Goal: Task Accomplishment & Management: Manage account settings

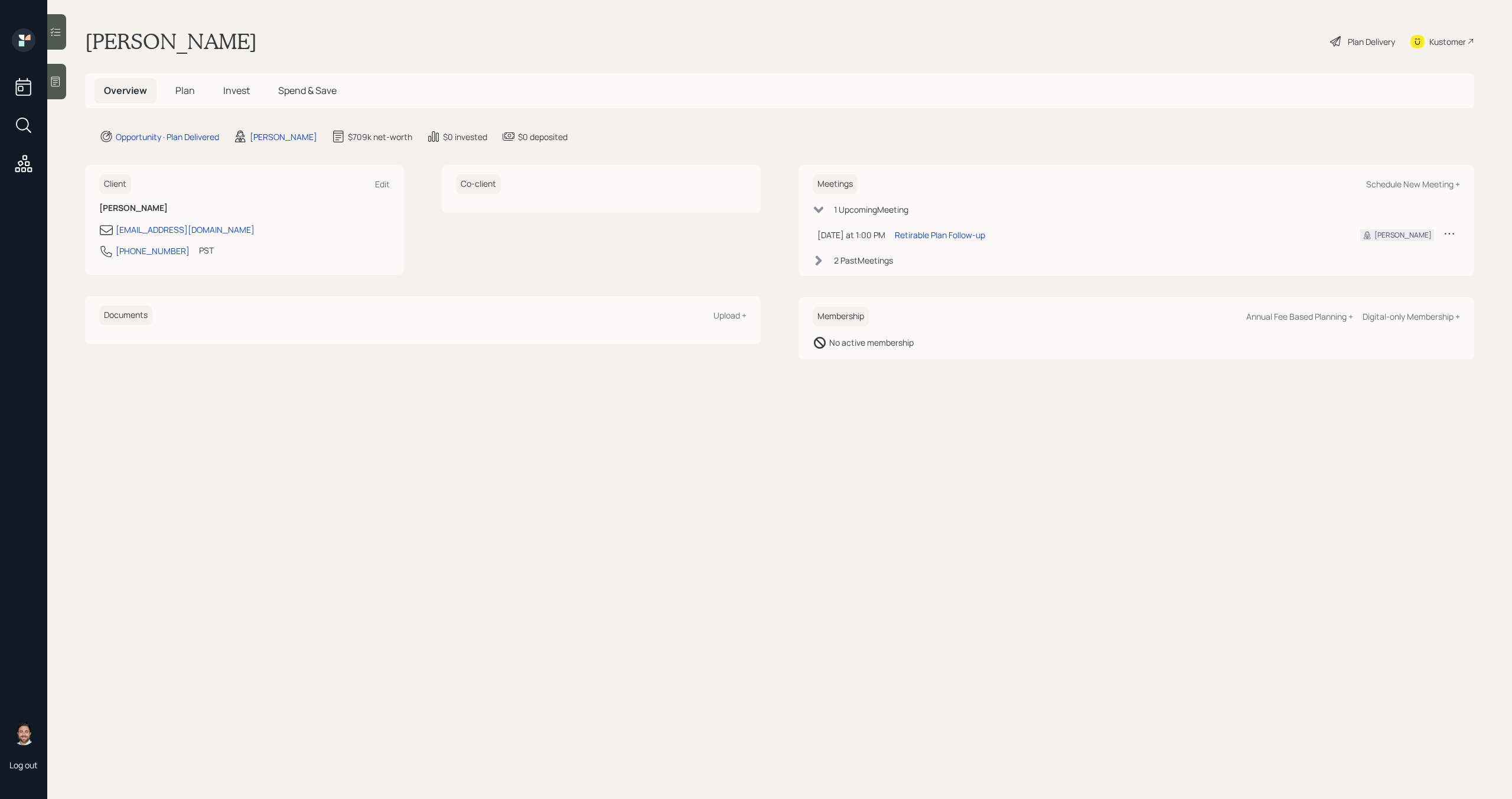
click at [184, 98] on h5 "Plan" at bounding box center [185, 90] width 38 height 26
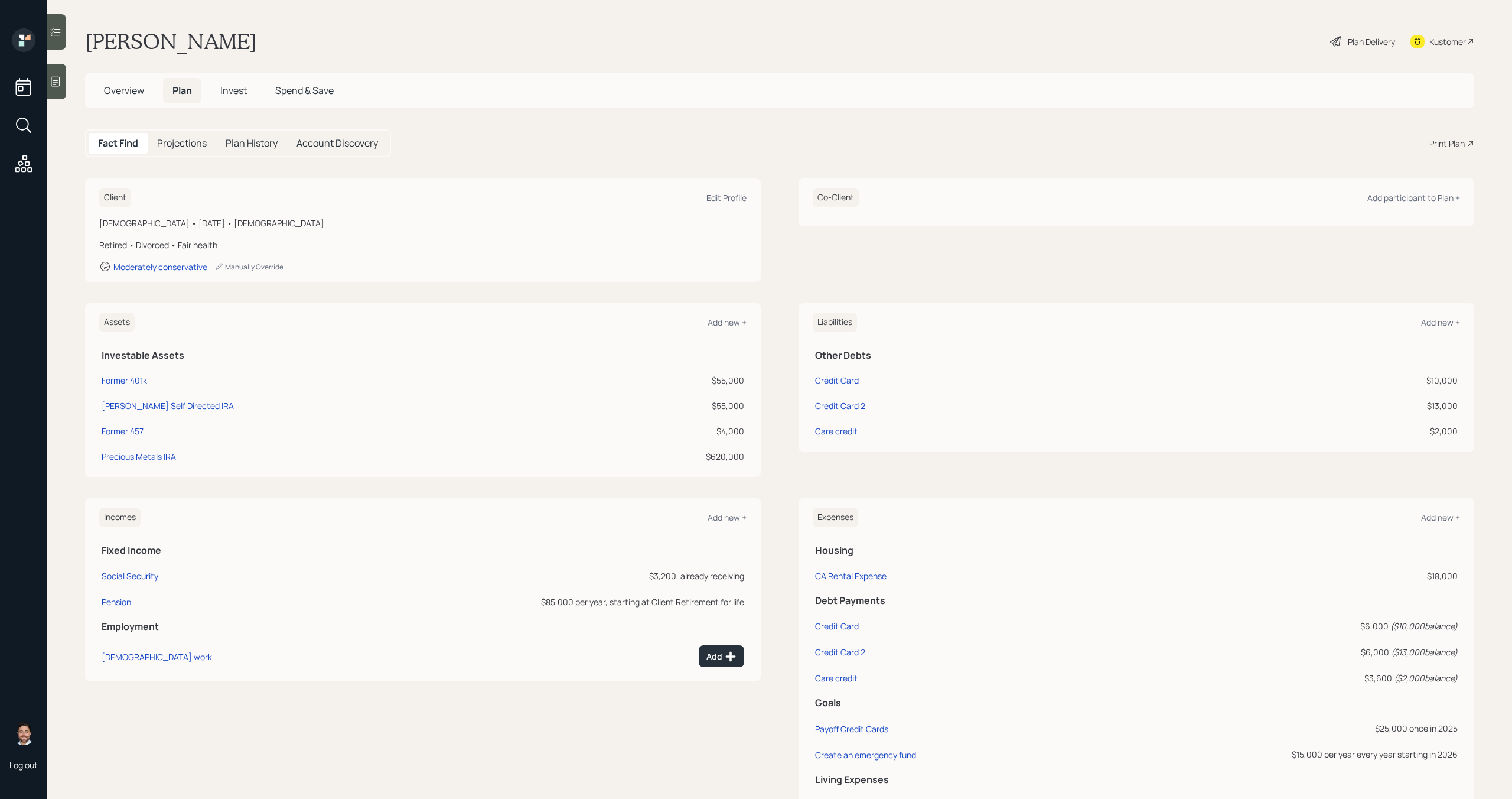
click at [242, 94] on span "Invest" at bounding box center [233, 90] width 26 height 13
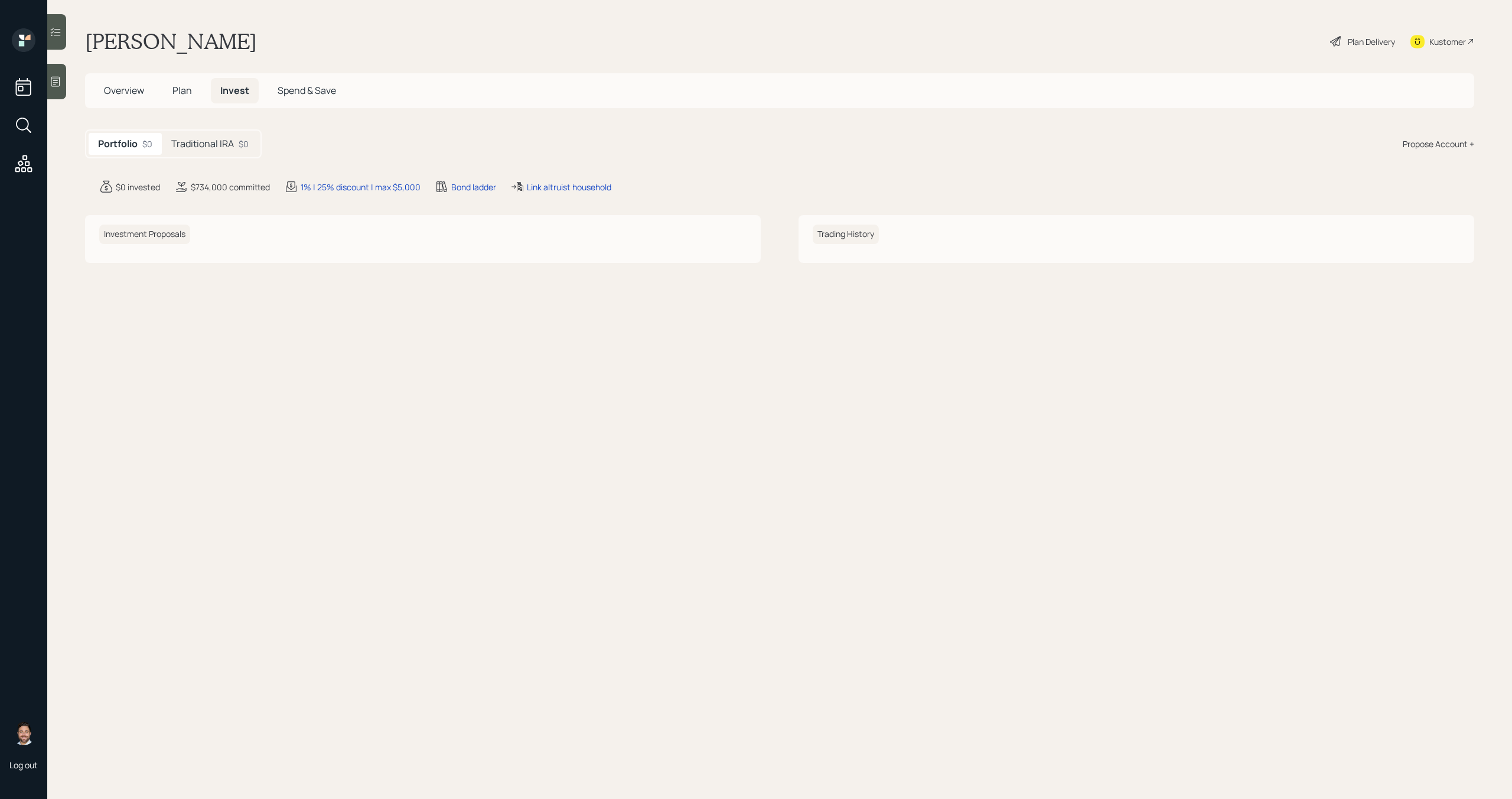
click at [309, 93] on span "Spend & Save" at bounding box center [307, 90] width 59 height 13
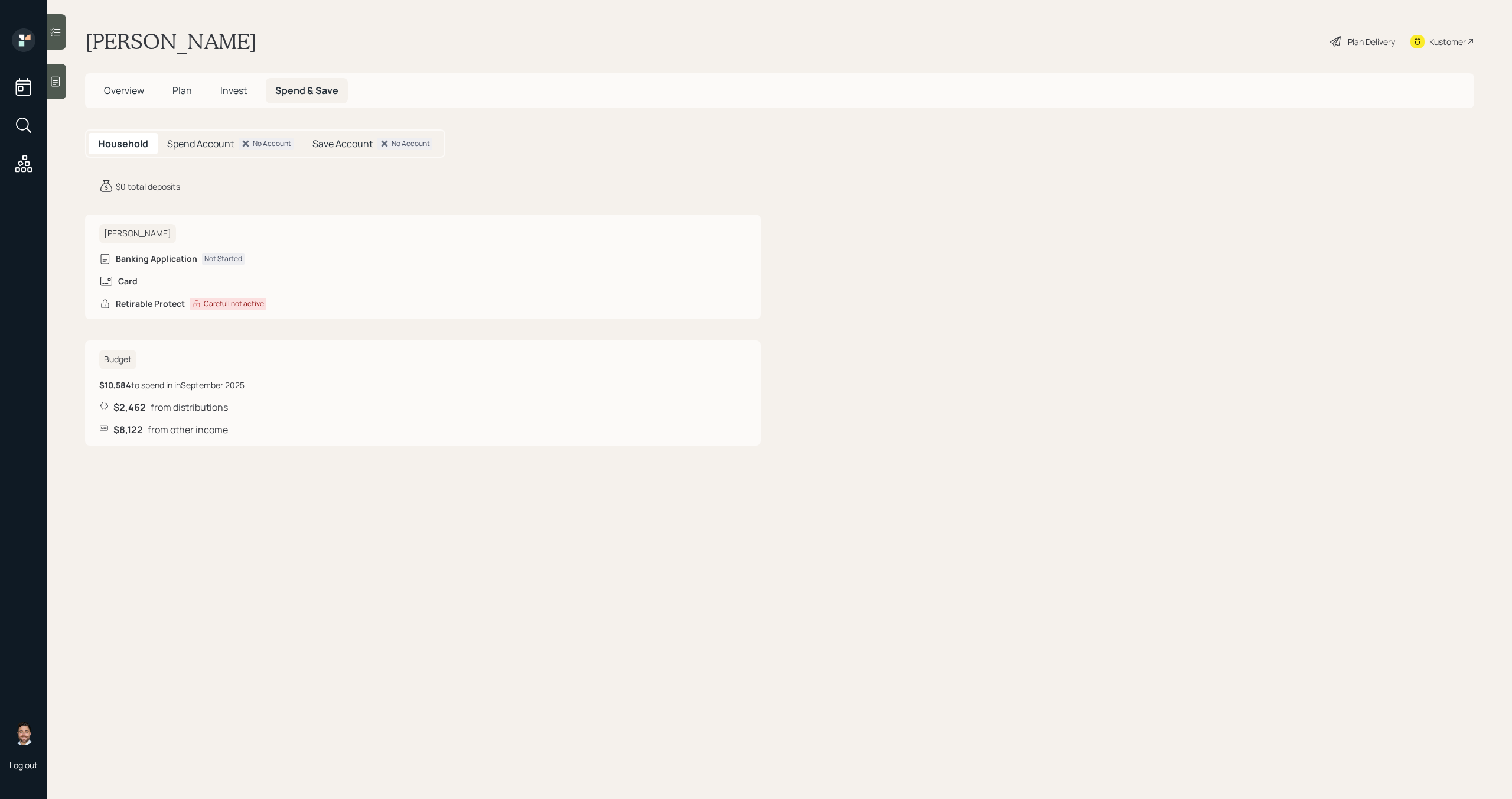
click at [121, 90] on span "Overview" at bounding box center [124, 90] width 41 height 13
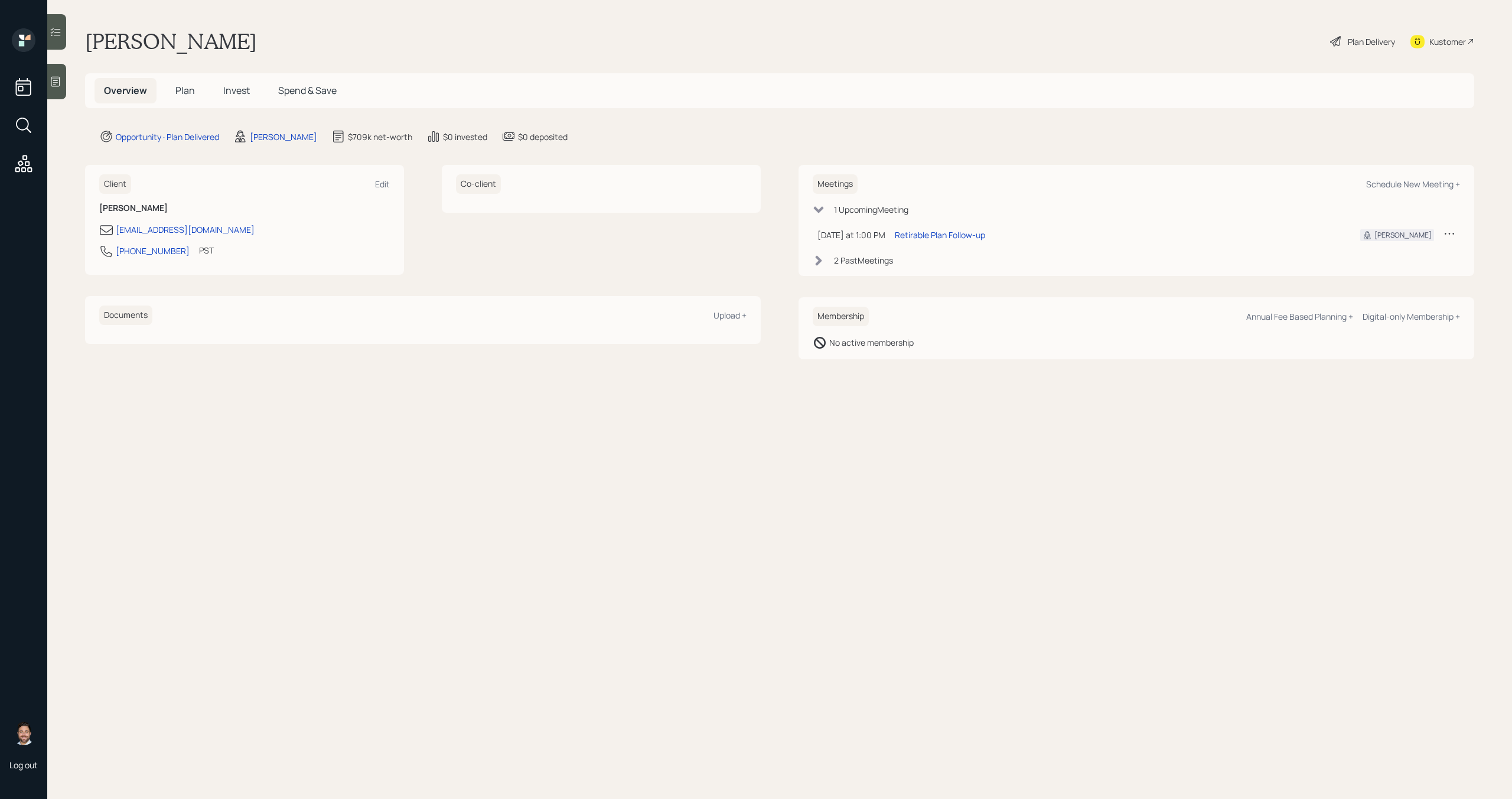
click at [191, 91] on span "Plan" at bounding box center [185, 90] width 20 height 13
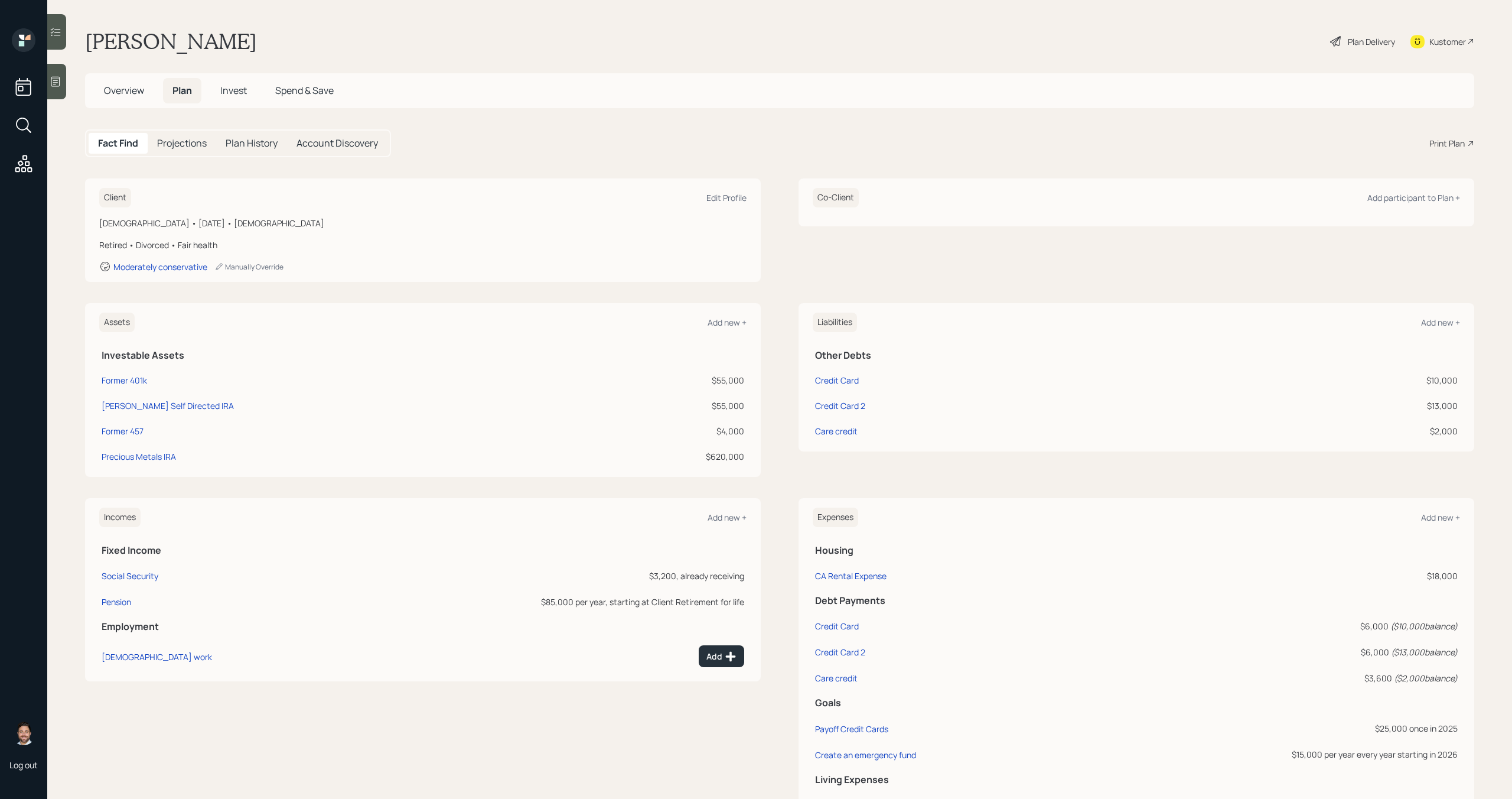
click at [249, 92] on h5 "Invest" at bounding box center [233, 90] width 45 height 26
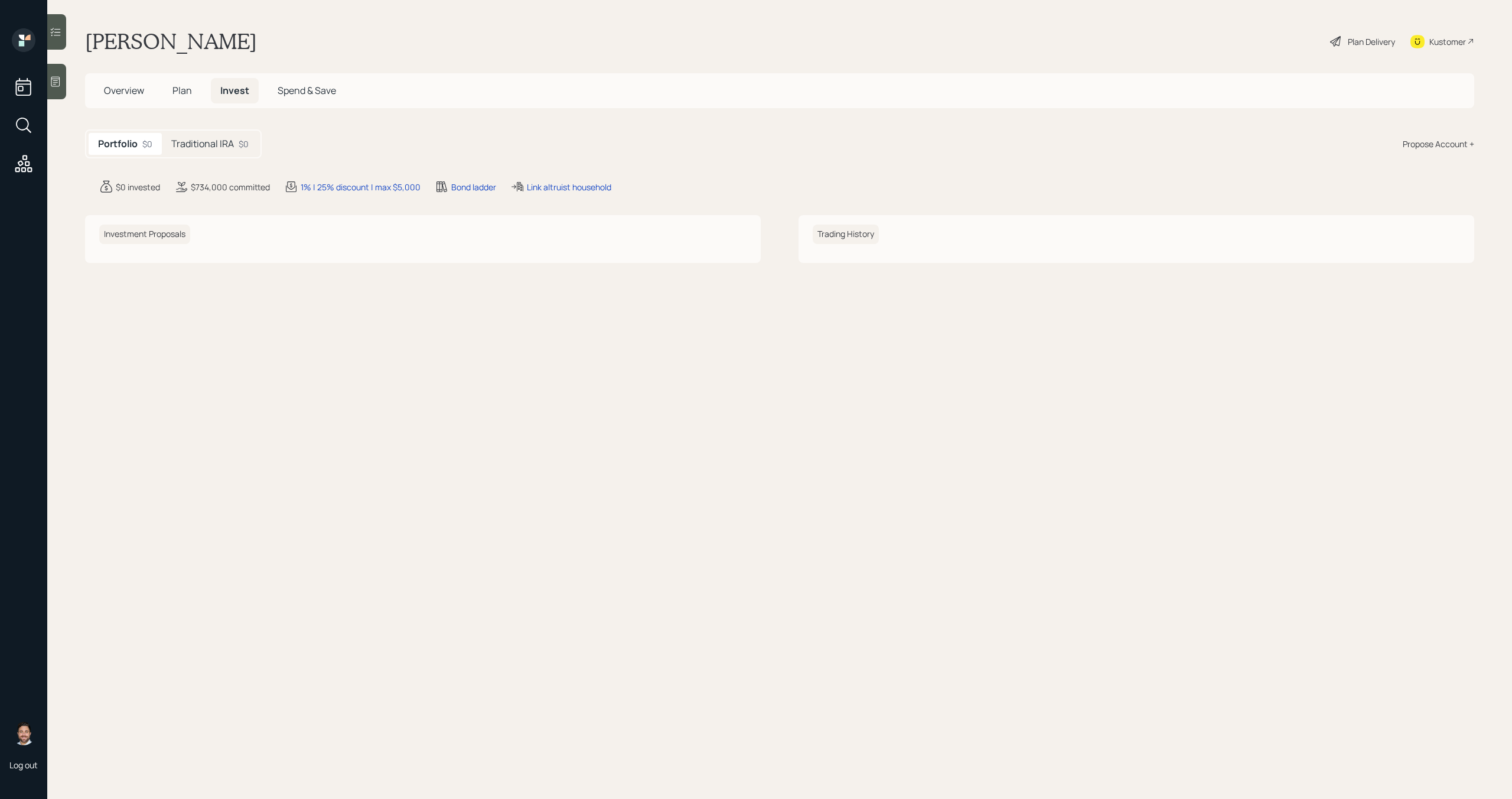
click at [232, 140] on h5 "Traditional IRA" at bounding box center [203, 144] width 63 height 12
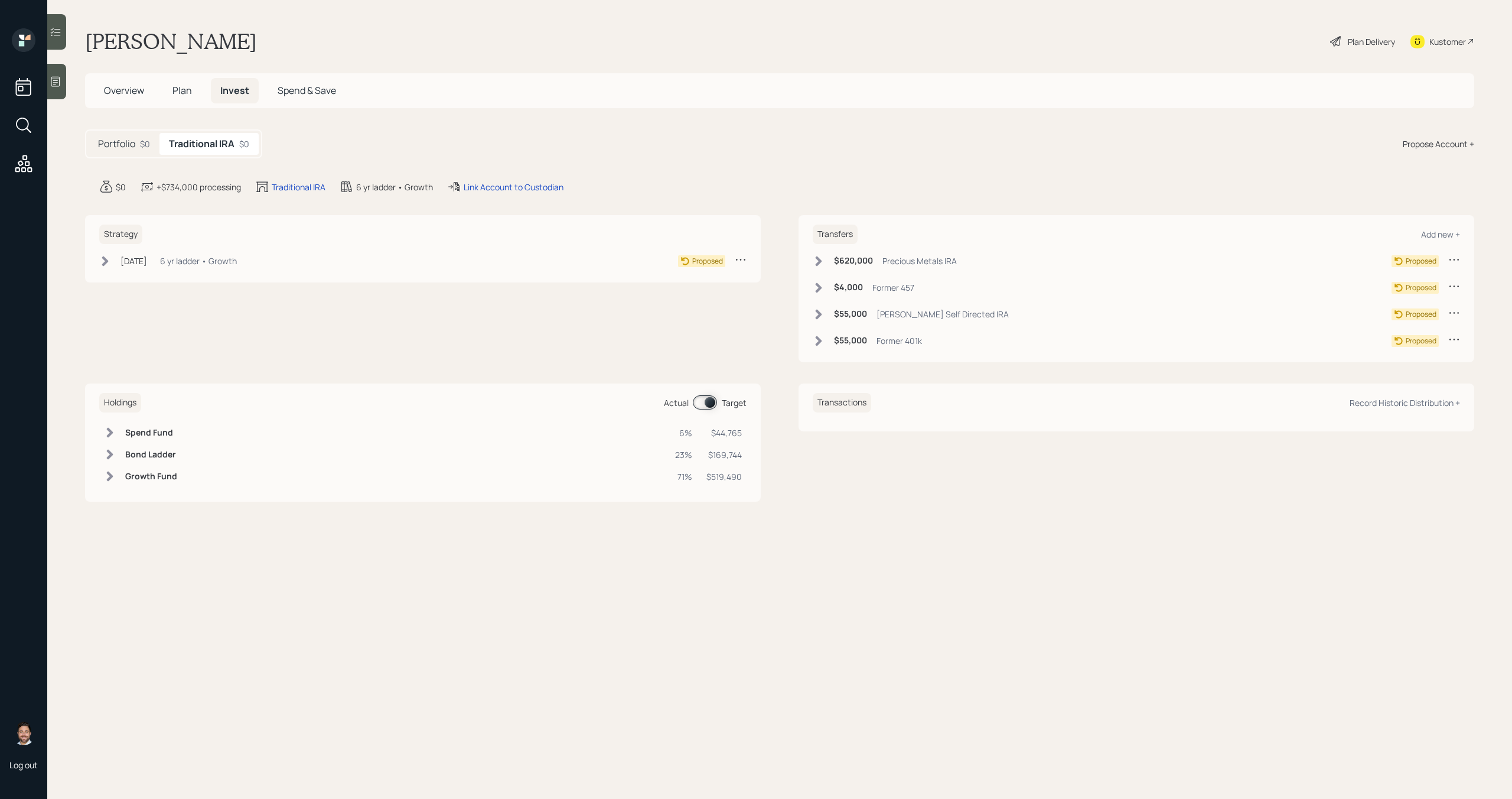
click at [1452, 256] on icon at bounding box center [1454, 259] width 12 height 12
click at [1427, 294] on div "Cancel Transfer" at bounding box center [1418, 294] width 85 height 12
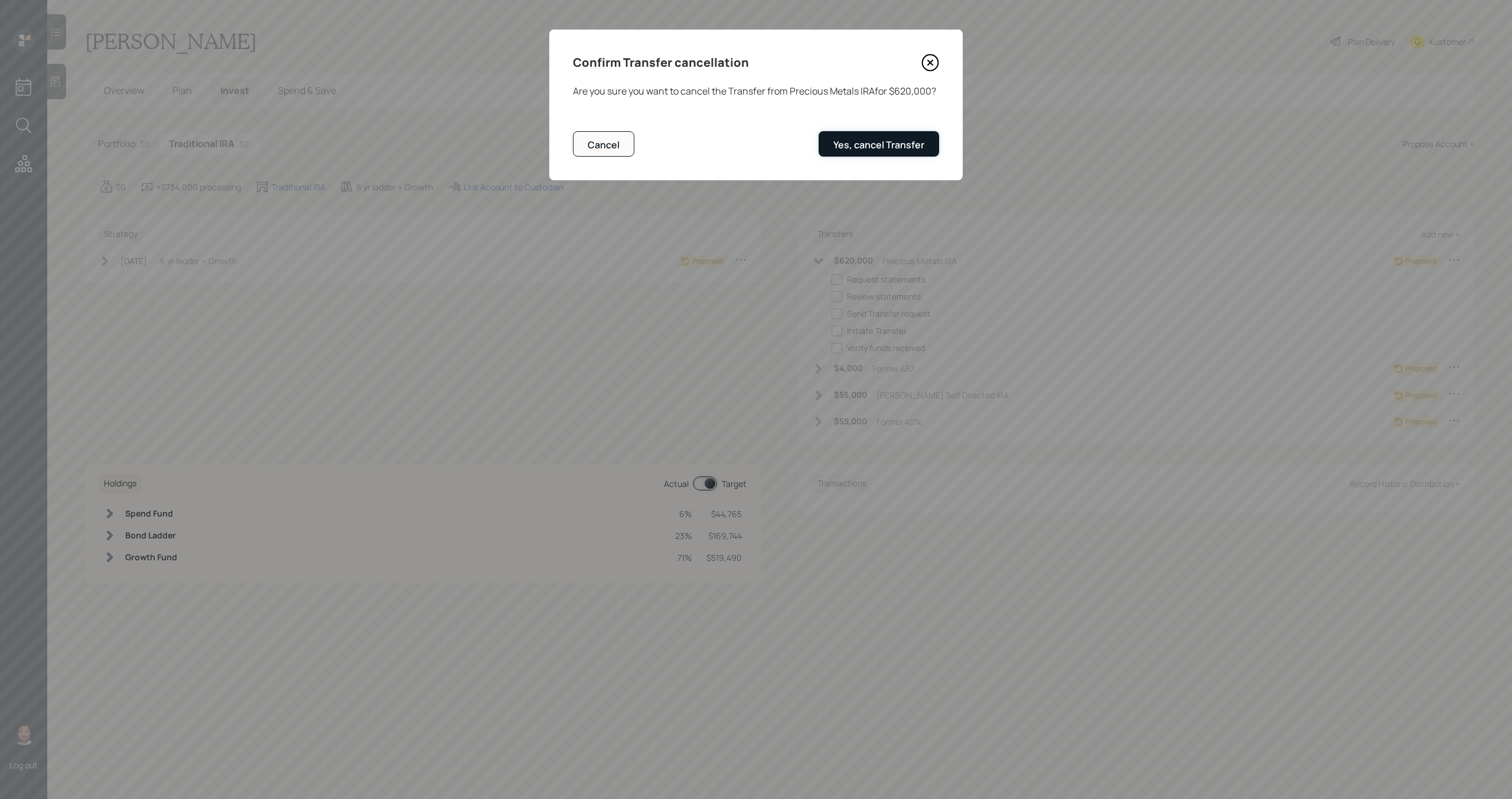
click at [931, 138] on button "Yes, cancel Transfer" at bounding box center [879, 144] width 121 height 26
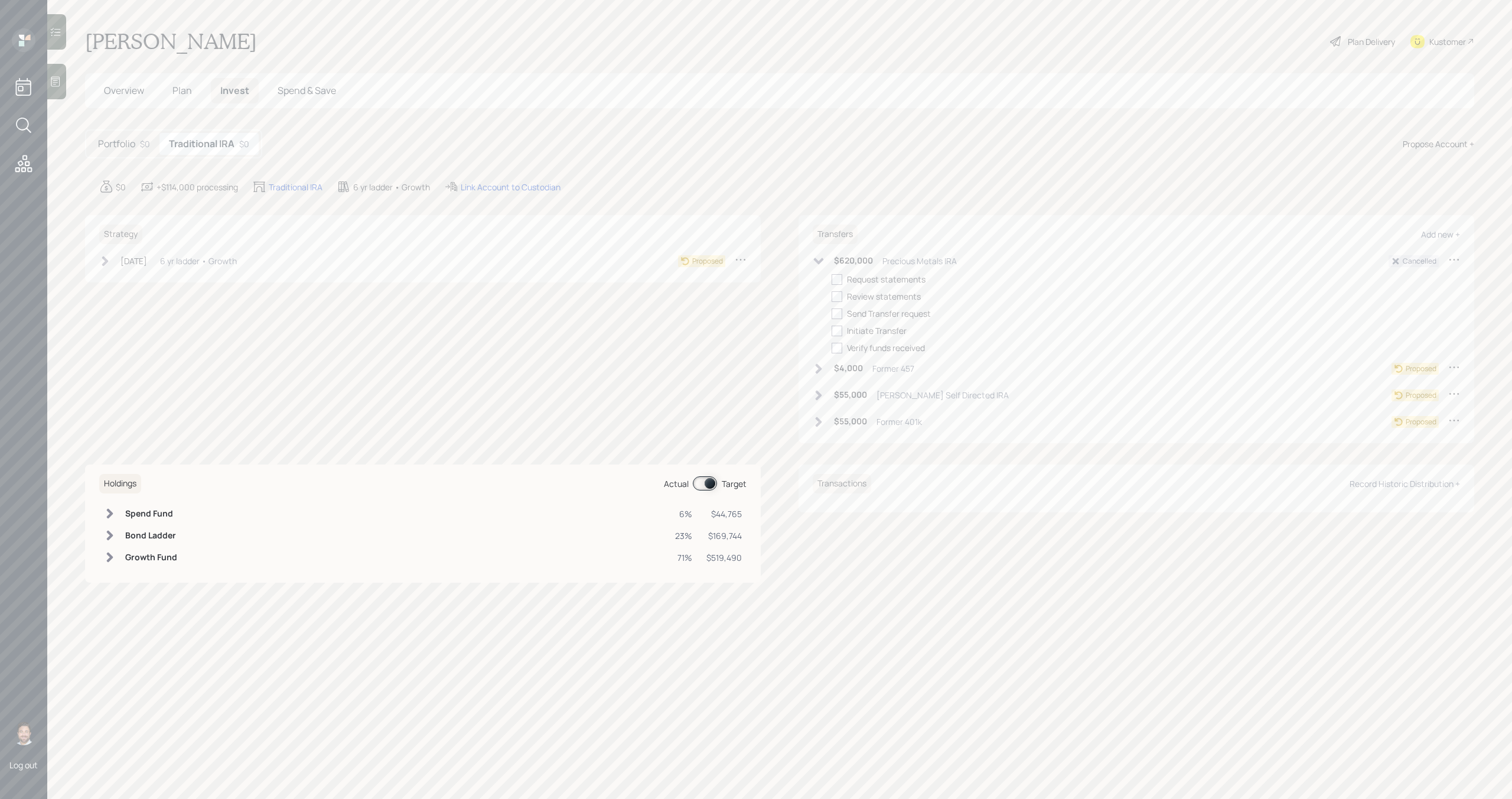
click at [820, 264] on icon at bounding box center [819, 261] width 12 height 12
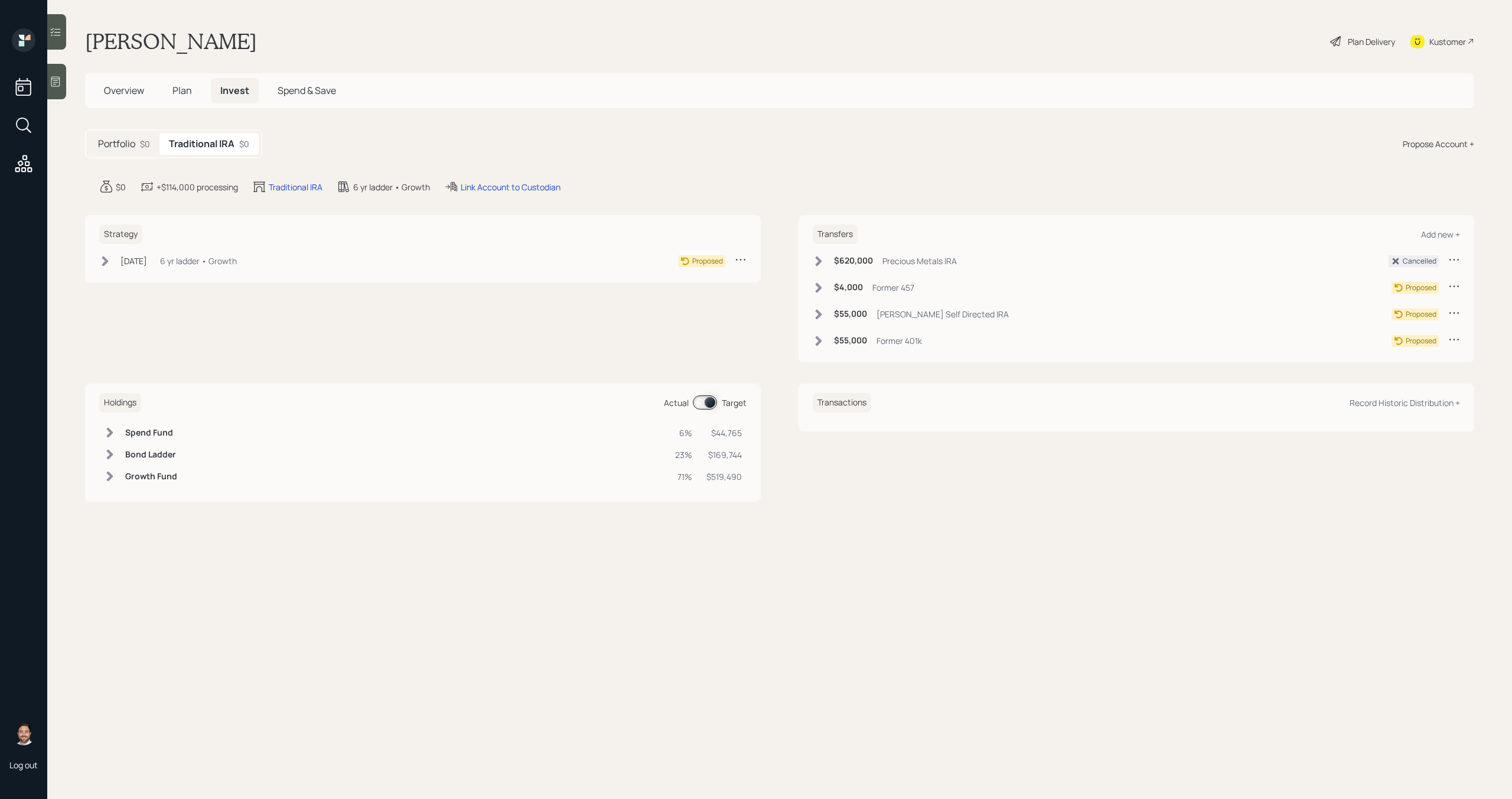
click at [189, 91] on span "Plan" at bounding box center [183, 90] width 20 height 13
